Goal: Task Accomplishment & Management: Complete application form

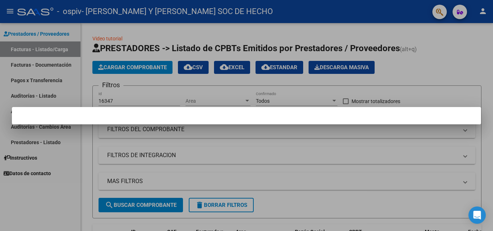
click at [316, 115] on mat-dialog-container at bounding box center [246, 115] width 469 height 17
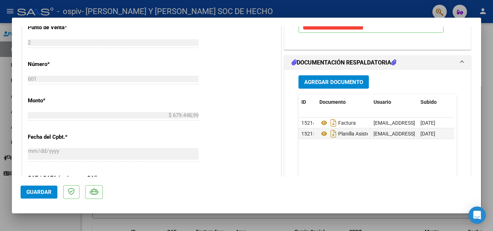
scroll to position [308, 0]
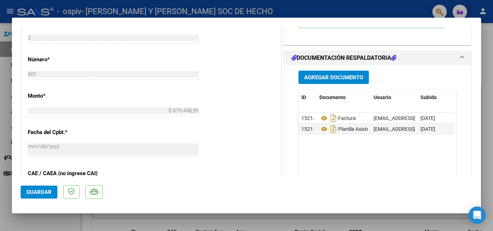
click at [323, 78] on span "Agregar Documento" at bounding box center [333, 77] width 59 height 6
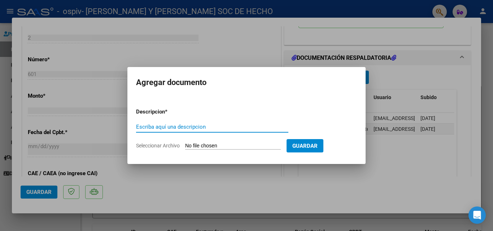
click at [191, 144] on input "Seleccionar Archivo" at bounding box center [233, 146] width 96 height 7
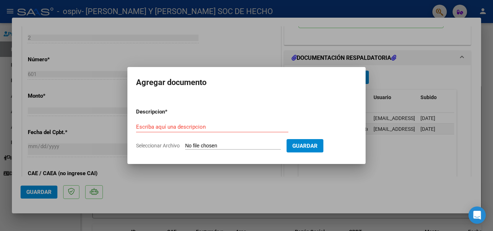
click at [199, 147] on input "Seleccionar Archivo" at bounding box center [233, 146] width 96 height 7
type input "C:\fakepath\[PERSON_NAME] EFFLINT FORMACION LABORAL 2025.pdf"
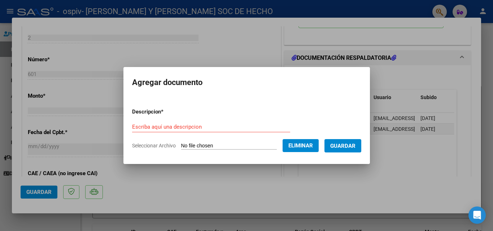
click at [204, 130] on input "Escriba aquí una descripcion" at bounding box center [211, 127] width 158 height 6
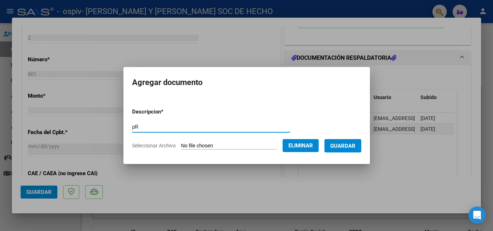
type input "p"
type input "Presupuesto prestacional"
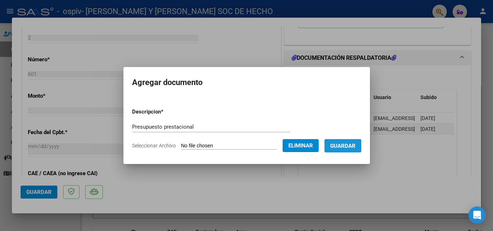
click at [345, 149] on span "Guardar" at bounding box center [342, 146] width 25 height 6
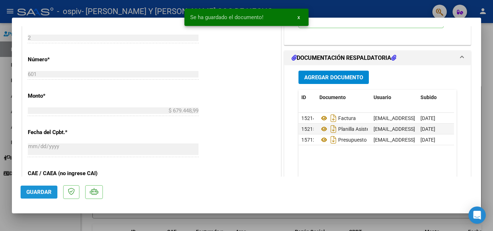
click at [41, 193] on span "Guardar" at bounding box center [38, 192] width 25 height 6
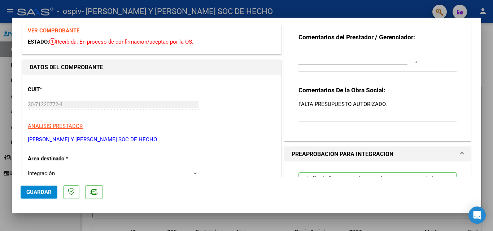
scroll to position [26, 0]
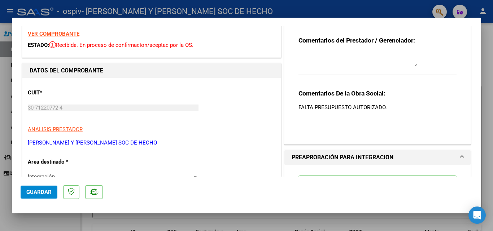
click at [379, 62] on textarea at bounding box center [358, 59] width 119 height 14
type textarea "Subsanado 18/08"
click at [35, 193] on span "Guardar" at bounding box center [38, 192] width 25 height 6
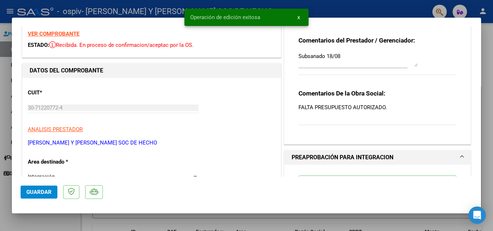
click at [485, 71] on div at bounding box center [246, 115] width 493 height 231
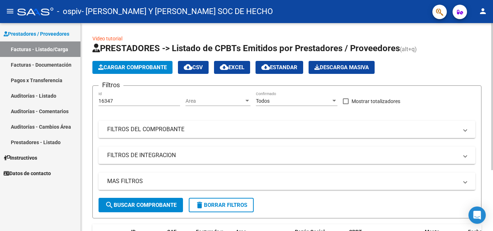
drag, startPoint x: 491, startPoint y: 76, endPoint x: 476, endPoint y: 148, distance: 73.8
click at [476, 148] on div "Video tutorial PRESTADORES -> Listado de CPBTs Emitidos por Prestadores / Prove…" at bounding box center [287, 167] width 412 height 289
click at [484, 125] on div "Video tutorial PRESTADORES -> Listado de CPBTs Emitidos por Prestadores / Prove…" at bounding box center [287, 167] width 412 height 289
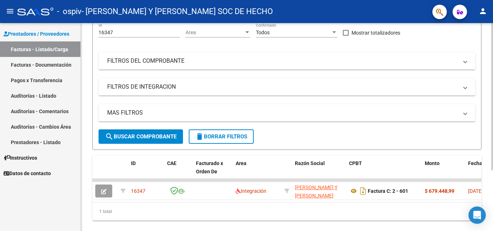
scroll to position [87, 0]
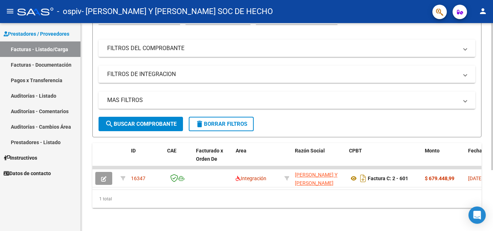
click at [493, 187] on div at bounding box center [492, 157] width 2 height 147
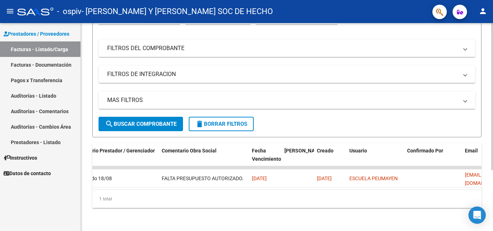
scroll to position [0, 1133]
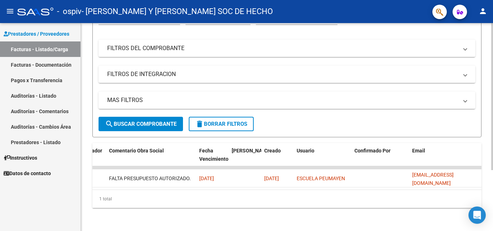
click at [492, 184] on div at bounding box center [492, 157] width 2 height 147
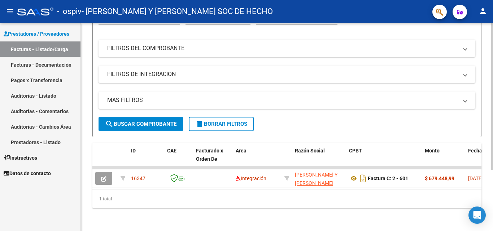
scroll to position [0, 0]
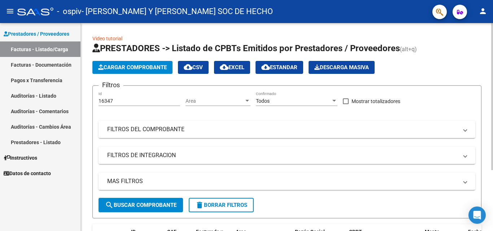
click at [471, 16] on div "menu - ospiv - MIRANDA VALERIA Y MARTI ANABEL SOC DE HECHO person Prestadores /…" at bounding box center [246, 115] width 493 height 231
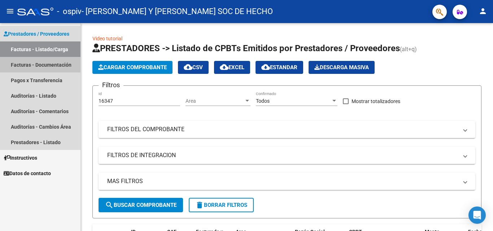
click at [33, 65] on link "Facturas - Documentación" at bounding box center [40, 65] width 80 height 16
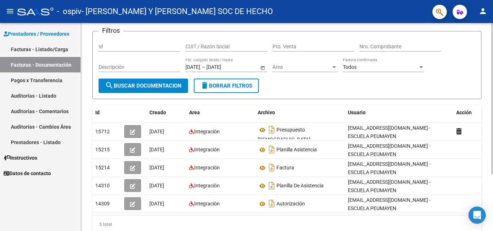
scroll to position [78, 0]
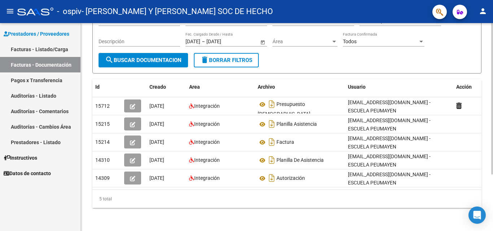
click at [491, 170] on div at bounding box center [492, 156] width 2 height 152
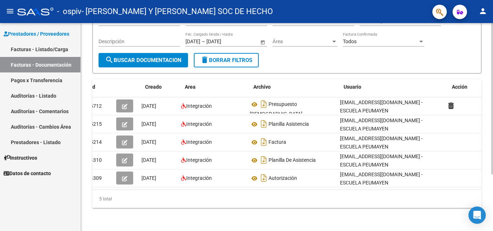
scroll to position [0, 0]
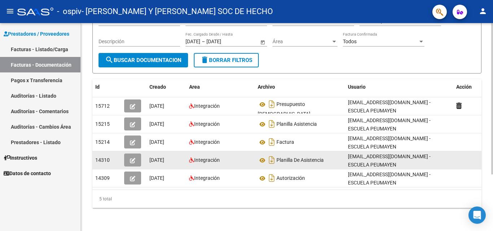
click at [131, 158] on icon "button" at bounding box center [132, 160] width 5 height 5
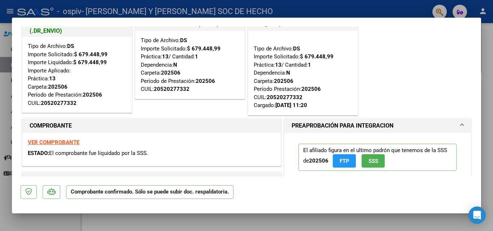
scroll to position [25, 0]
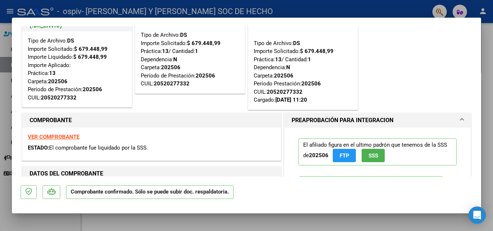
click at [58, 137] on strong "VER COMPROBANTE" at bounding box center [54, 137] width 52 height 6
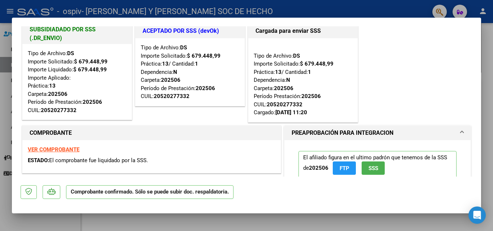
scroll to position [0, 0]
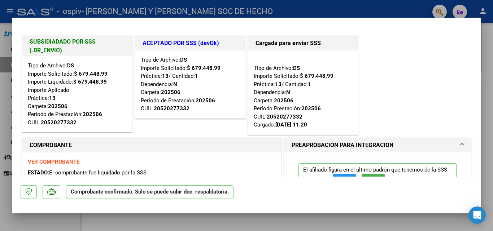
click at [385, 11] on div at bounding box center [246, 115] width 493 height 231
type input "$ 0,00"
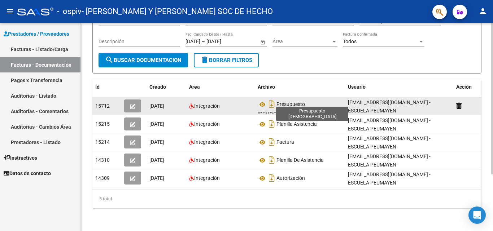
click at [289, 102] on span "Presupuesto Prestacional" at bounding box center [284, 110] width 53 height 16
